Goal: Task Accomplishment & Management: Manage account settings

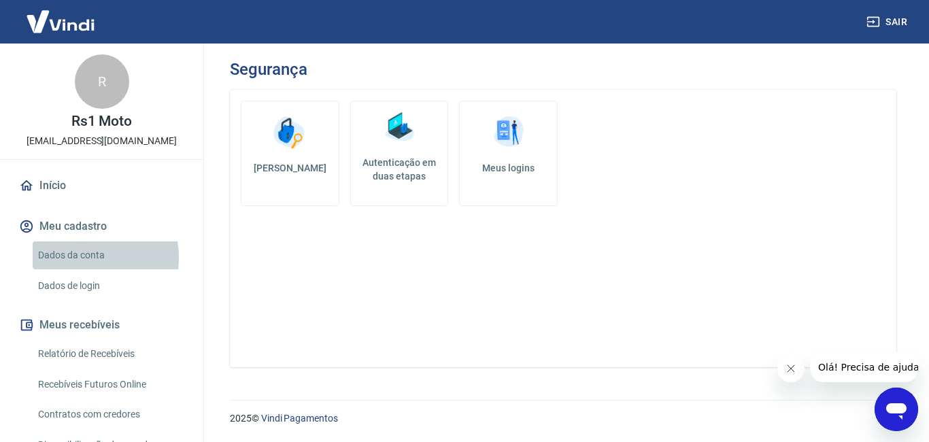
click at [71, 258] on link "Dados da conta" at bounding box center [110, 255] width 154 height 28
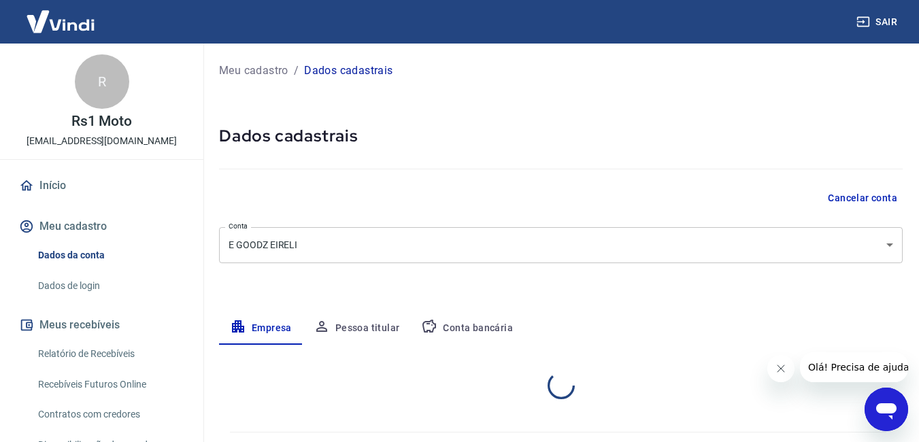
select select "SP"
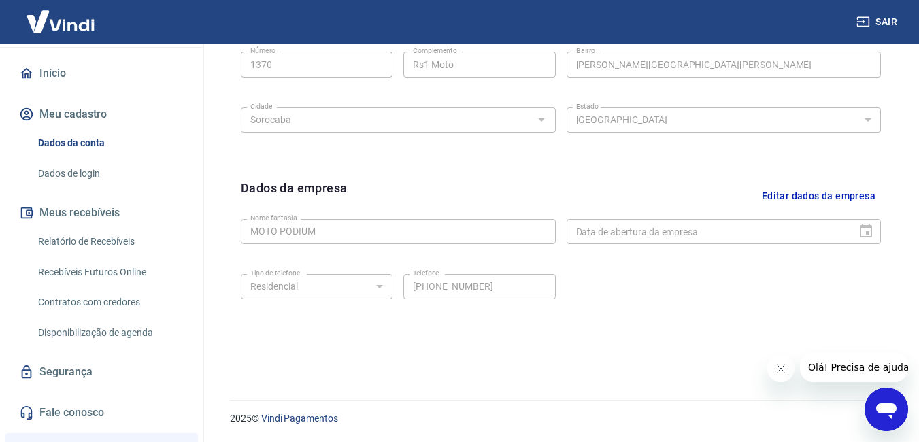
scroll to position [136, 0]
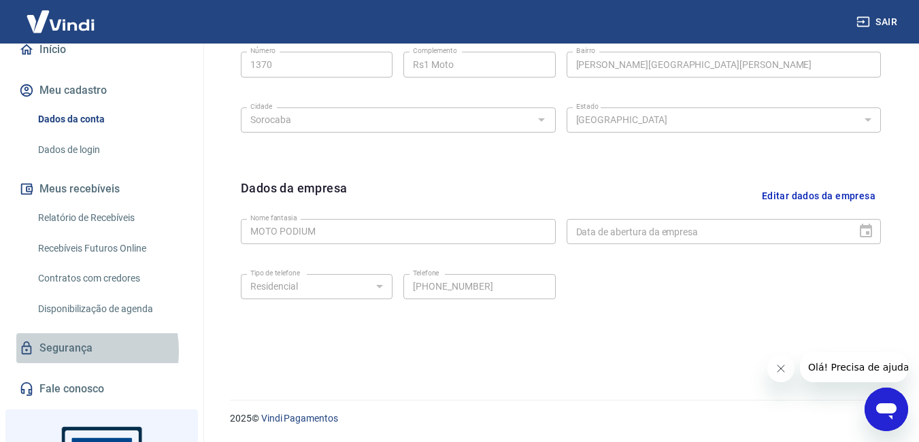
click at [64, 351] on link "Segurança" at bounding box center [101, 348] width 171 height 30
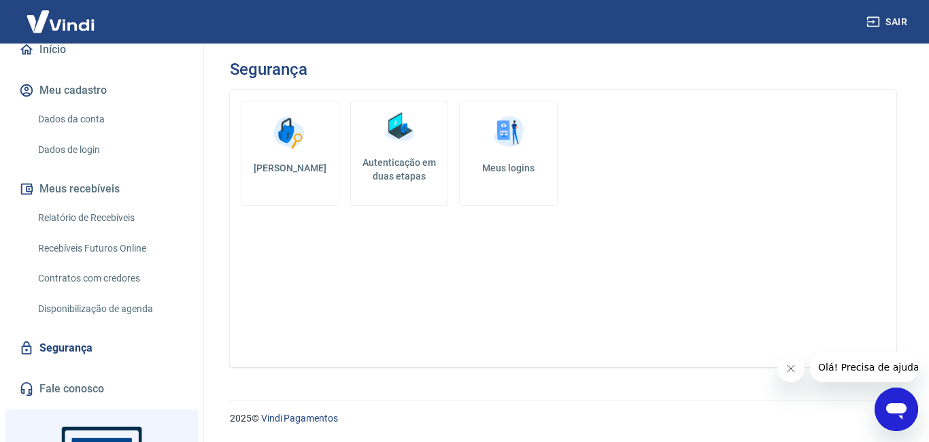
click at [486, 187] on link "Meus logins" at bounding box center [508, 153] width 99 height 105
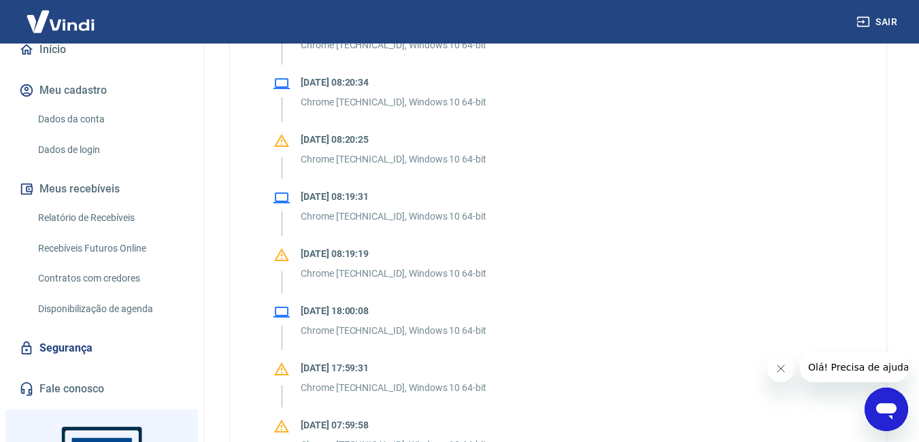
scroll to position [476, 0]
